Goal: Information Seeking & Learning: Learn about a topic

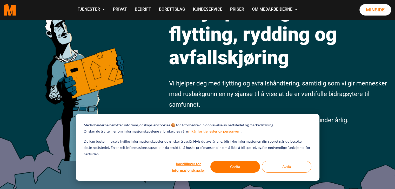
scroll to position [78, 0]
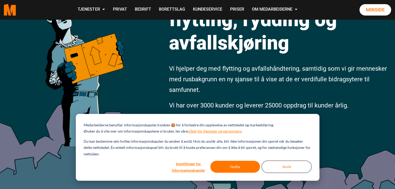
click at [287, 169] on button "Avslå" at bounding box center [286, 167] width 50 height 12
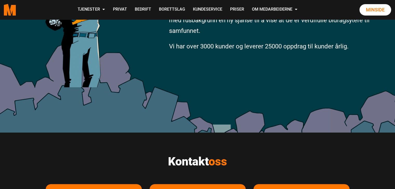
scroll to position [208, 0]
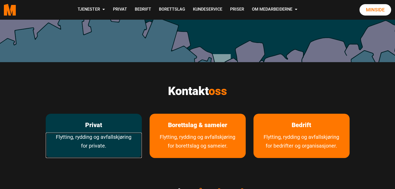
click at [85, 136] on link "Flytting, rydding og avfallskjøring for private." at bounding box center [94, 145] width 96 height 25
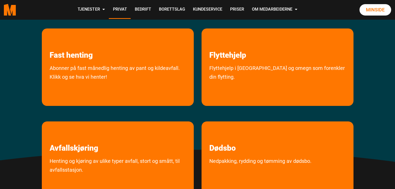
scroll to position [104, 0]
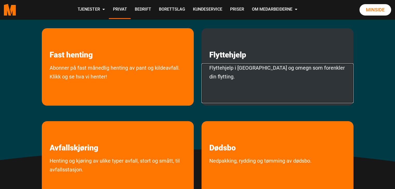
click at [267, 72] on link "Flyttehjelp i Oslo og omegn som forenkler din flytting." at bounding box center [277, 84] width 152 height 40
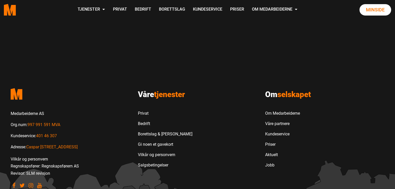
scroll to position [603, 0]
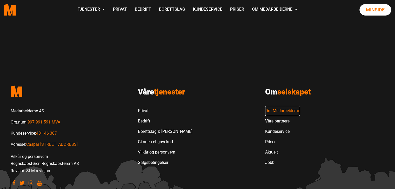
click at [291, 106] on link "Om Medarbeiderne" at bounding box center [282, 111] width 35 height 10
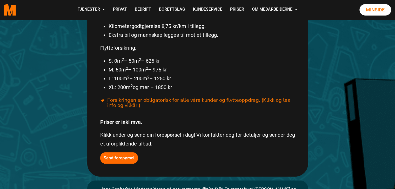
scroll to position [318, 0]
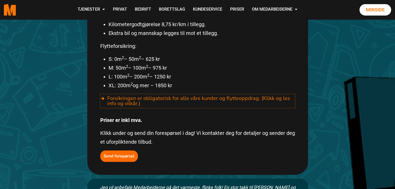
click at [109, 94] on div "Forsikringen er obligatorisk for alle våre kunder og flytteoppdrag. (Klikk og l…" at bounding box center [197, 101] width 195 height 14
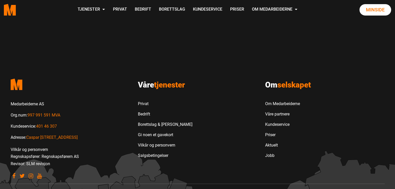
scroll to position [719, 0]
